Goal: Information Seeking & Learning: Learn about a topic

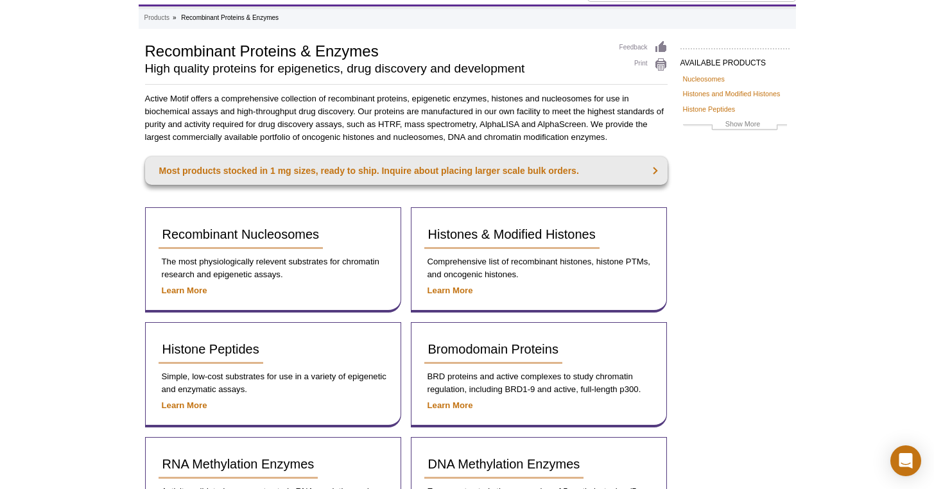
scroll to position [40, 0]
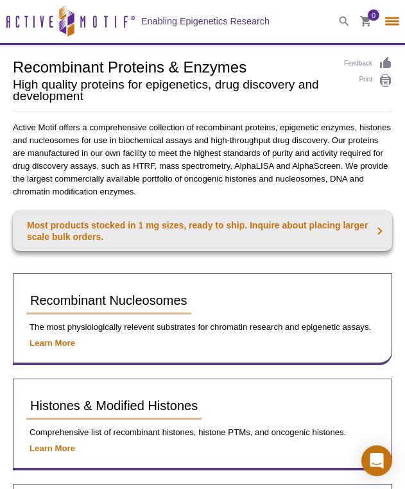
select select "[GEOGRAPHIC_DATA]"
